Goal: Information Seeking & Learning: Find specific fact

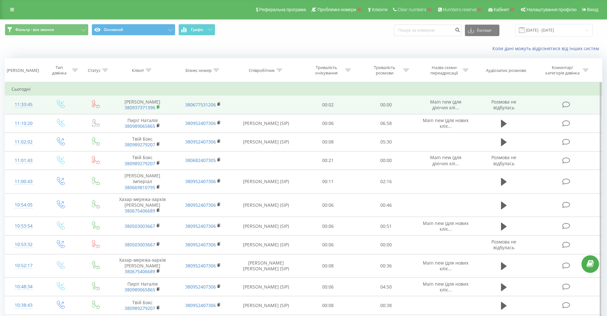
click at [158, 109] on rect at bounding box center [158, 107] width 2 height 3
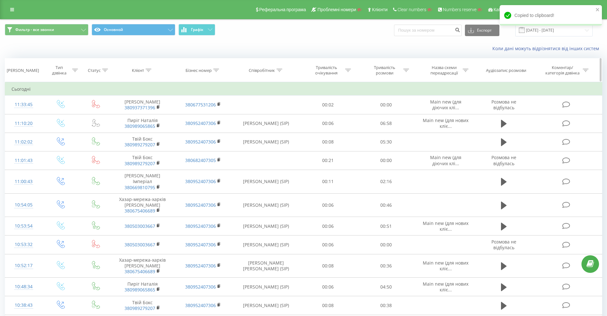
click at [147, 72] on div at bounding box center [149, 70] width 6 height 5
click at [143, 116] on input "text" at bounding box center [143, 115] width 56 height 11
paste input "380937371396"
type input "380937371396"
click at [153, 126] on span "OK" at bounding box center [156, 129] width 18 height 10
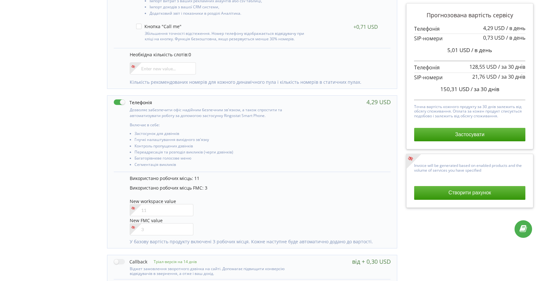
scroll to position [213, 0]
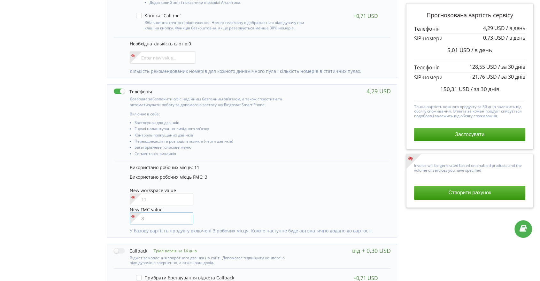
click at [154, 222] on input"] "number" at bounding box center [162, 218] width 64 height 12
type input"] "4"
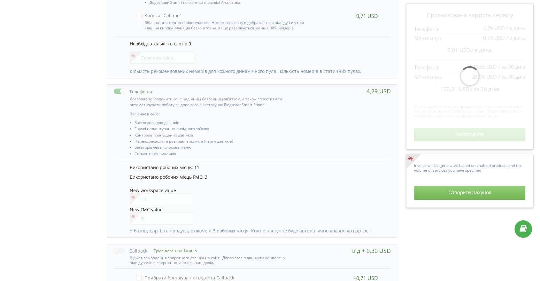
click at [69, 195] on div "Управління продуктами проєкту Оберіть продукти: Чим більше продуктів ви підключ…" at bounding box center [269, 150] width 535 height 635
